Goal: Transaction & Acquisition: Download file/media

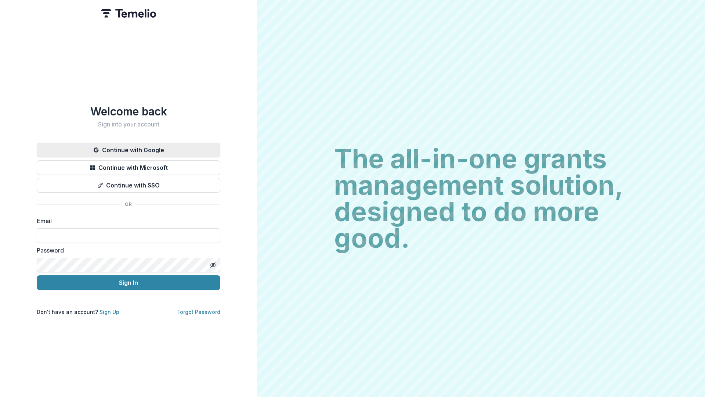
click at [112, 147] on button "Continue with Google" at bounding box center [129, 150] width 184 height 15
drag, startPoint x: 114, startPoint y: 147, endPoint x: 143, endPoint y: 142, distance: 29.4
click at [134, 143] on button "Continue with Google" at bounding box center [129, 150] width 184 height 15
click at [125, 151] on button "Continue with Google" at bounding box center [129, 150] width 184 height 15
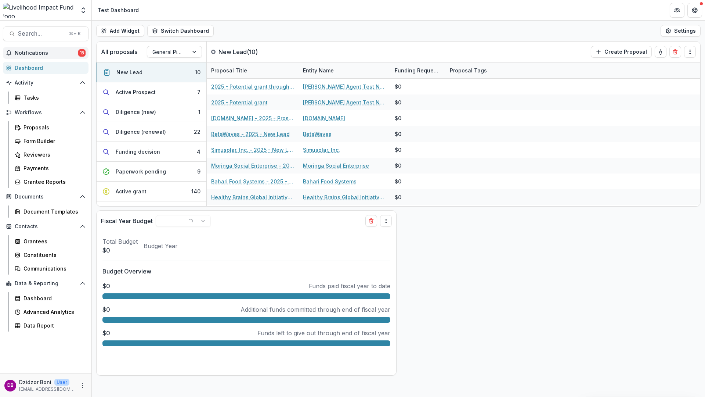
click at [32, 54] on span "Notifications" at bounding box center [47, 53] width 64 height 6
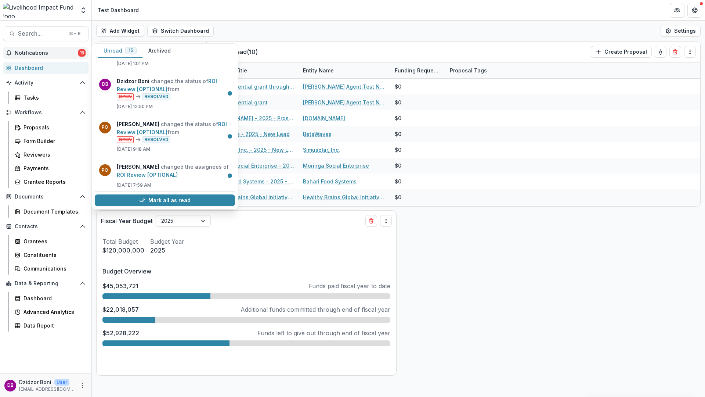
scroll to position [461, 0]
click at [178, 174] on link "ROI Review [OPTIONAL]" at bounding box center [147, 173] width 61 height 6
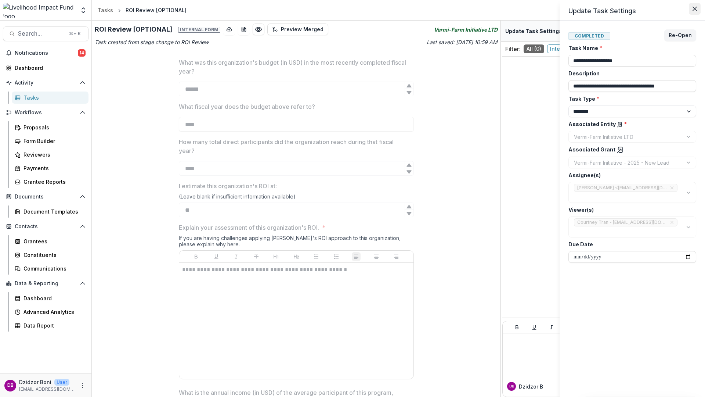
click at [695, 10] on icon "Close" at bounding box center [695, 9] width 4 height 4
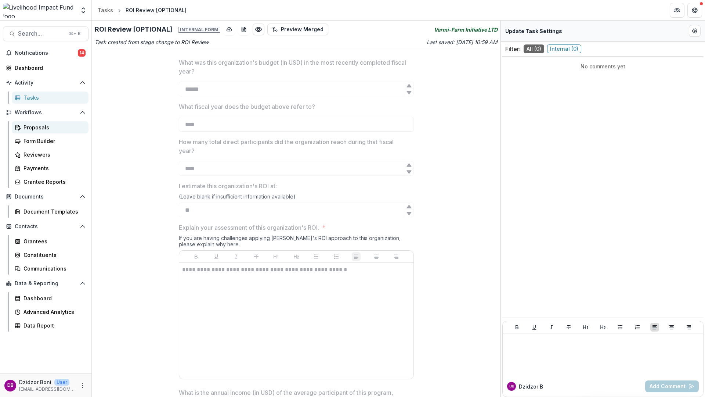
click at [31, 132] on link "Proposals" at bounding box center [50, 127] width 77 height 12
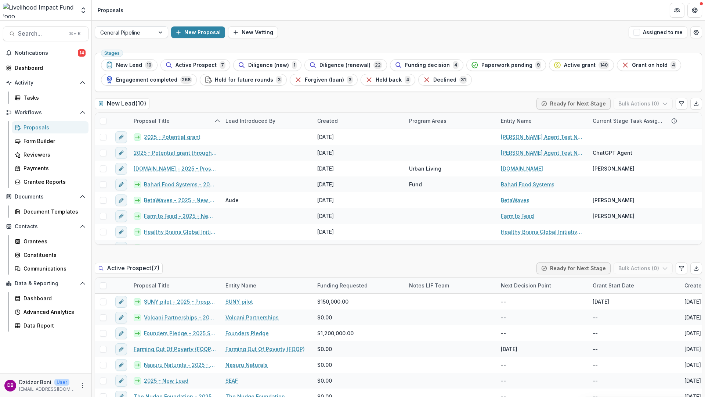
click at [150, 37] on div "General Pipeline" at bounding box center [125, 32] width 60 height 11
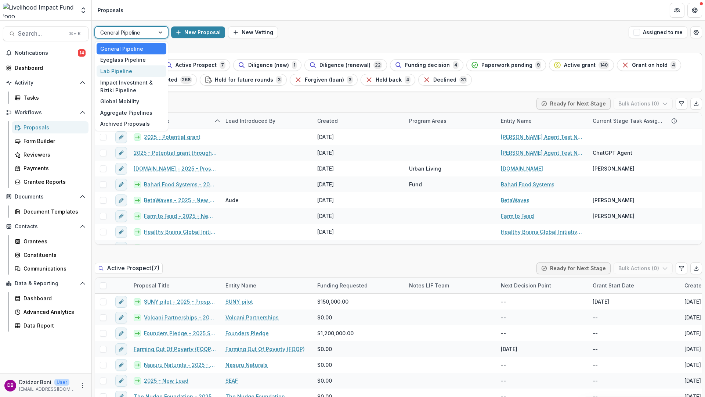
click at [126, 73] on div "Lab Pipeline" at bounding box center [132, 70] width 70 height 11
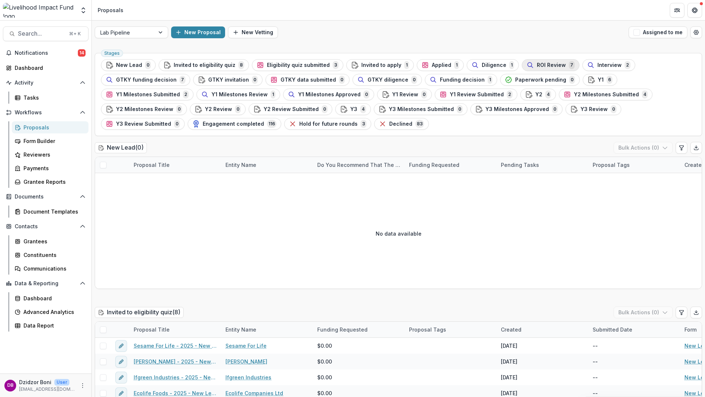
click at [537, 65] on span "ROI Review" at bounding box center [551, 65] width 29 height 6
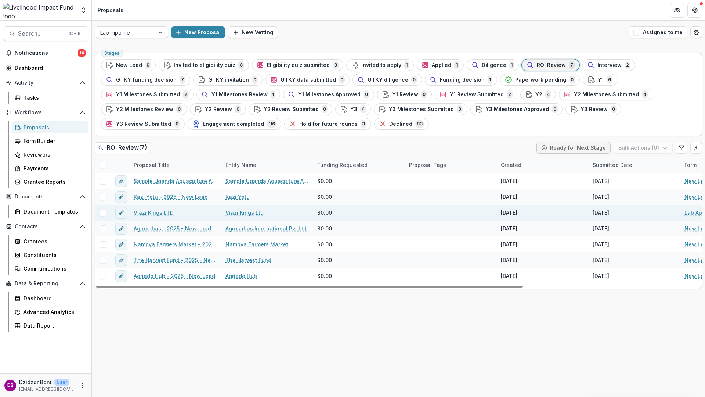
click at [155, 213] on link "Viazi Kings LTD" at bounding box center [154, 213] width 40 height 8
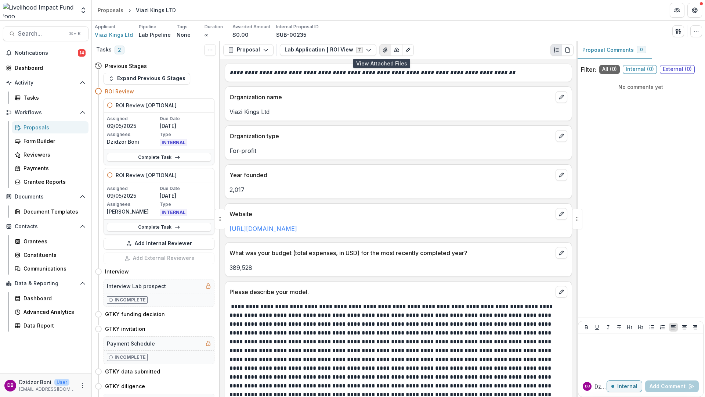
click at [383, 50] on icon "View Attached Files" at bounding box center [385, 50] width 4 height 4
click at [689, 15] on button "Close" at bounding box center [695, 9] width 12 height 12
click at [395, 51] on icon "button" at bounding box center [397, 50] width 5 height 4
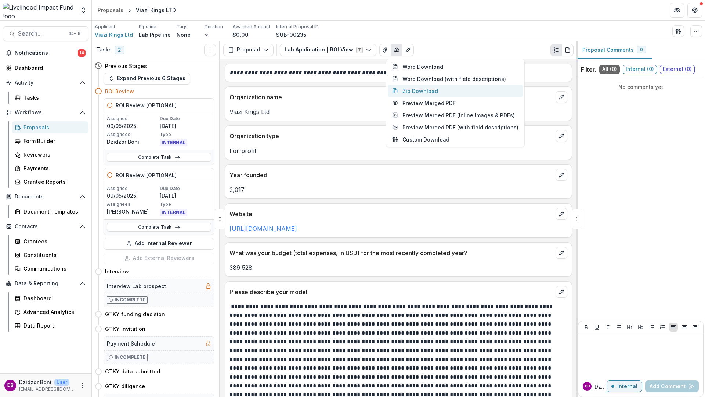
click at [426, 90] on button "Zip Download" at bounding box center [455, 91] width 135 height 12
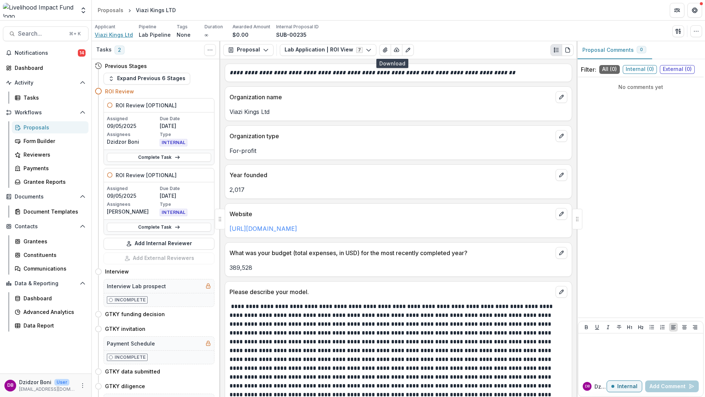
click at [113, 35] on span "Viazi Kings Ltd" at bounding box center [114, 35] width 38 height 8
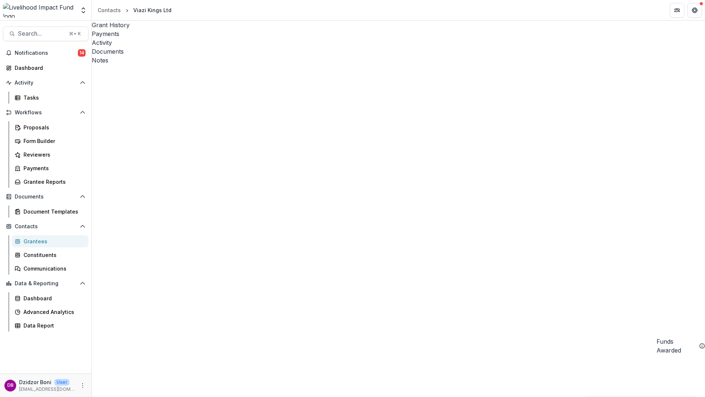
click at [218, 47] on div "Documents" at bounding box center [398, 51] width 613 height 9
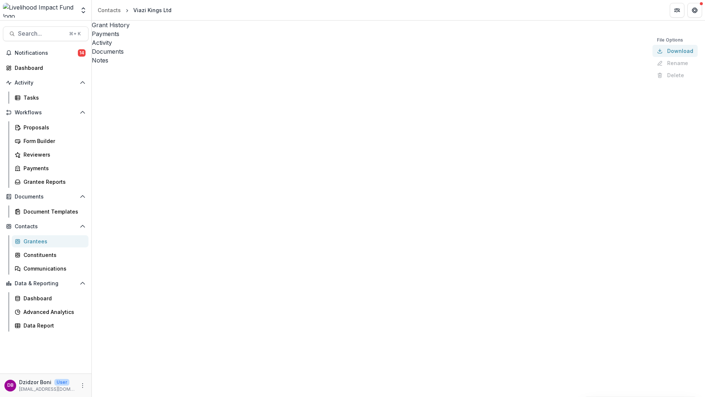
click at [653, 57] on button "Download" at bounding box center [675, 51] width 45 height 12
click at [653, 72] on button "Download" at bounding box center [675, 66] width 45 height 12
click at [653, 86] on button "Download" at bounding box center [675, 80] width 45 height 12
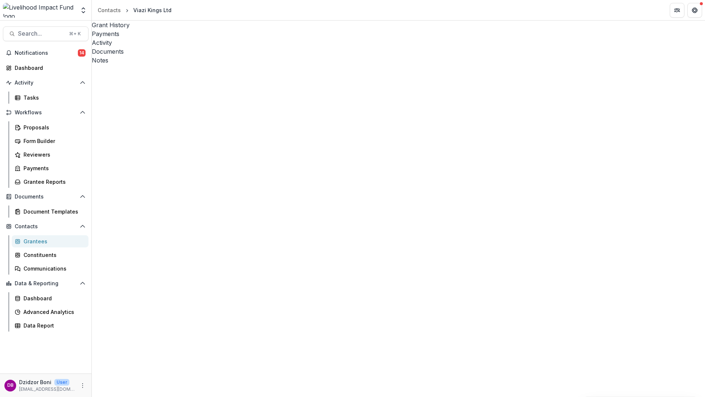
click at [653, 101] on button "Download" at bounding box center [675, 95] width 45 height 12
click at [653, 116] on button "Download" at bounding box center [675, 110] width 45 height 12
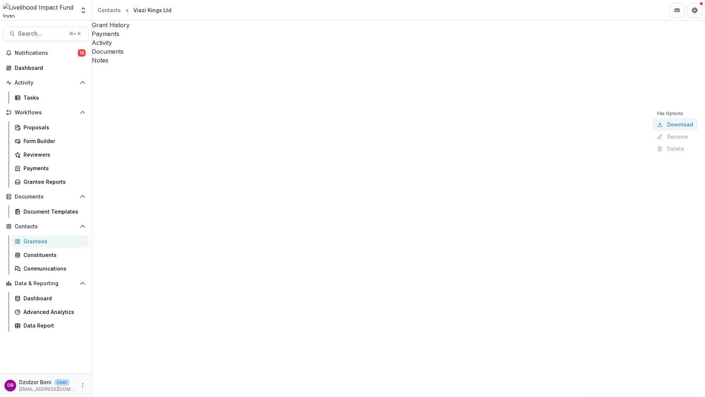
click at [653, 130] on button "Download" at bounding box center [675, 124] width 45 height 12
click at [653, 145] on button "Download" at bounding box center [675, 139] width 45 height 12
click at [653, 160] on button "Download" at bounding box center [675, 154] width 45 height 12
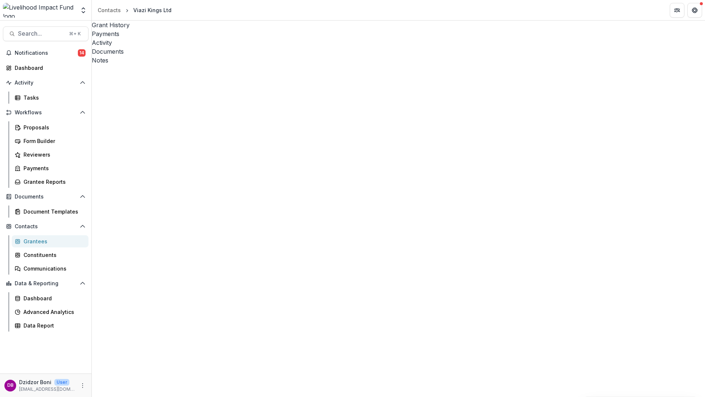
click at [653, 174] on button "Download" at bounding box center [675, 168] width 45 height 12
